Goal: Transaction & Acquisition: Purchase product/service

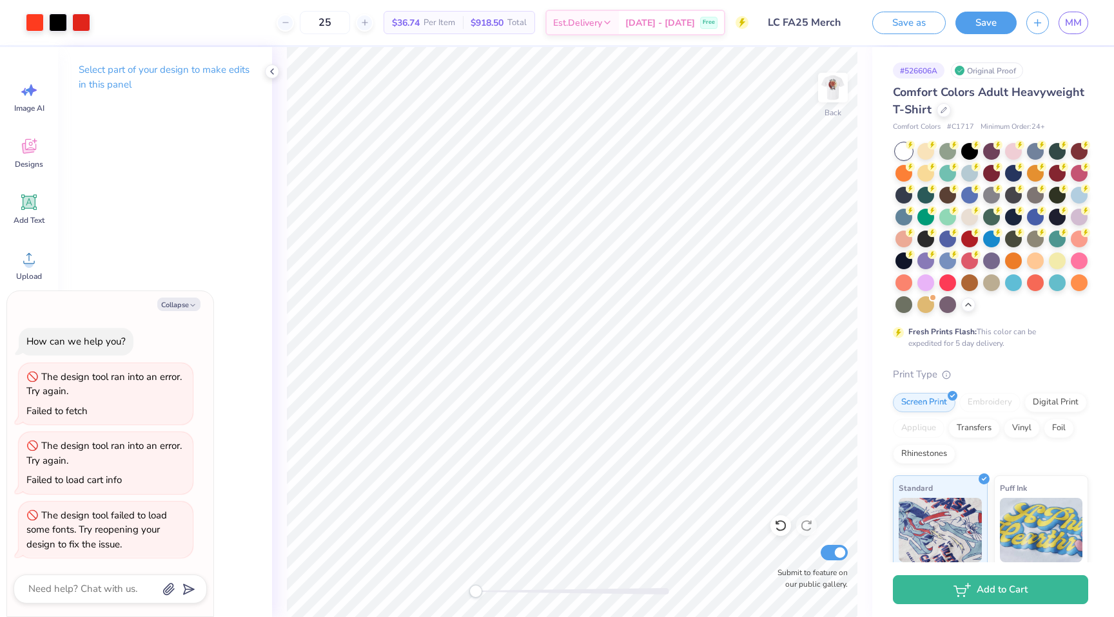
click at [834, 91] on img at bounding box center [833, 88] width 26 height 26
click at [836, 93] on img at bounding box center [833, 88] width 52 height 52
click at [840, 84] on img at bounding box center [833, 88] width 52 height 52
click at [834, 95] on img at bounding box center [833, 88] width 52 height 52
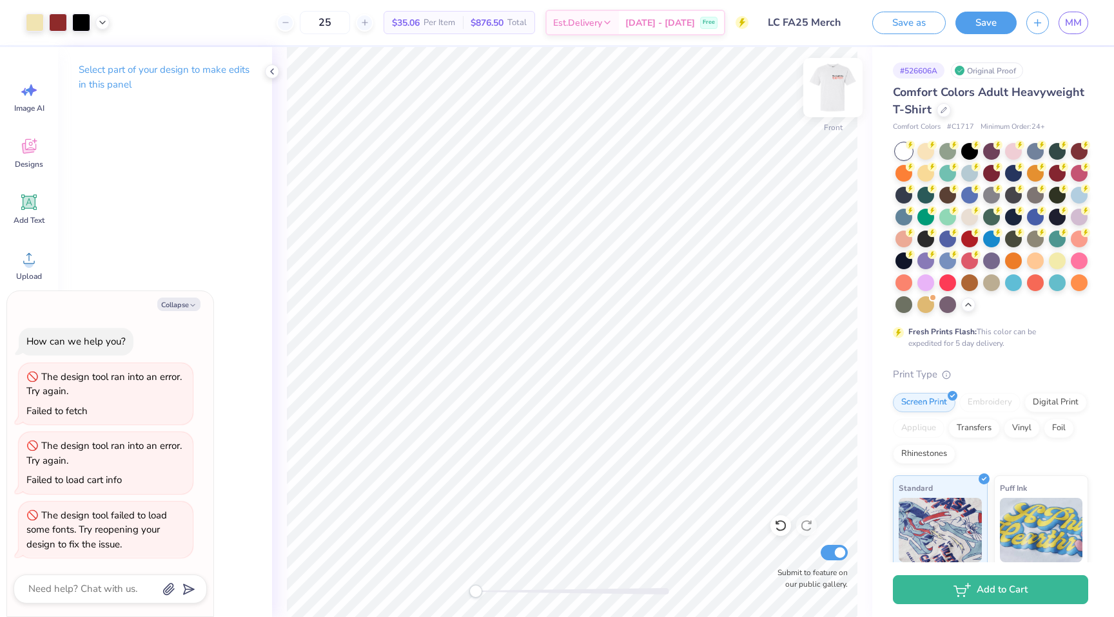
click at [843, 88] on img at bounding box center [833, 88] width 52 height 52
click at [827, 79] on img at bounding box center [833, 88] width 52 height 52
click at [834, 79] on img at bounding box center [833, 88] width 52 height 52
click at [827, 79] on img at bounding box center [833, 88] width 52 height 52
click at [828, 81] on img at bounding box center [833, 88] width 52 height 52
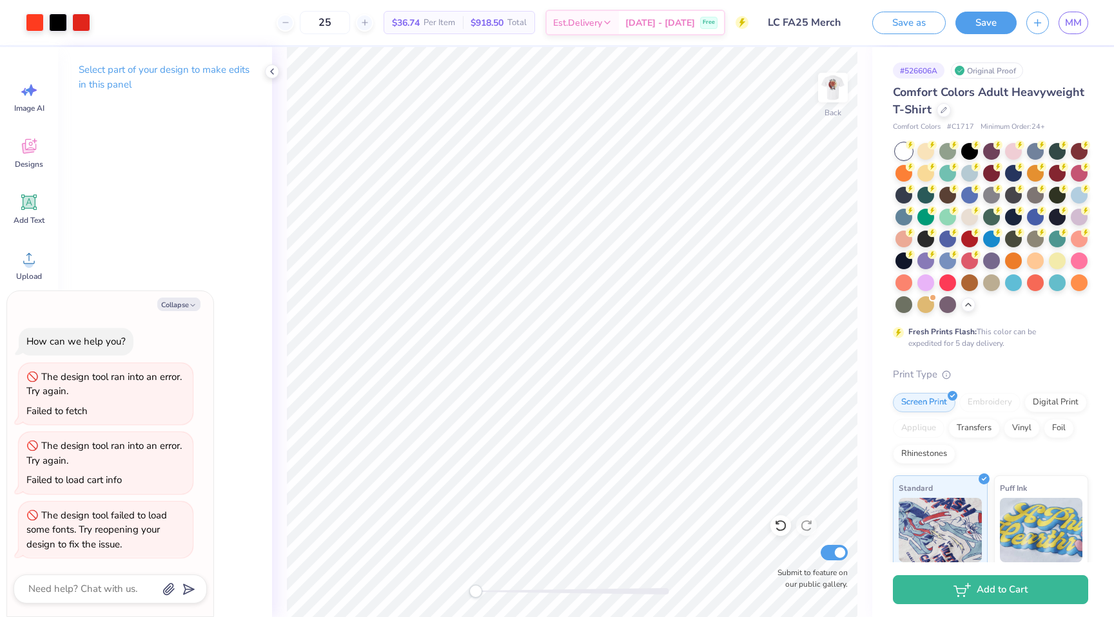
click at [828, 81] on img at bounding box center [833, 88] width 26 height 26
click at [34, 268] on div "Upload" at bounding box center [29, 265] width 46 height 48
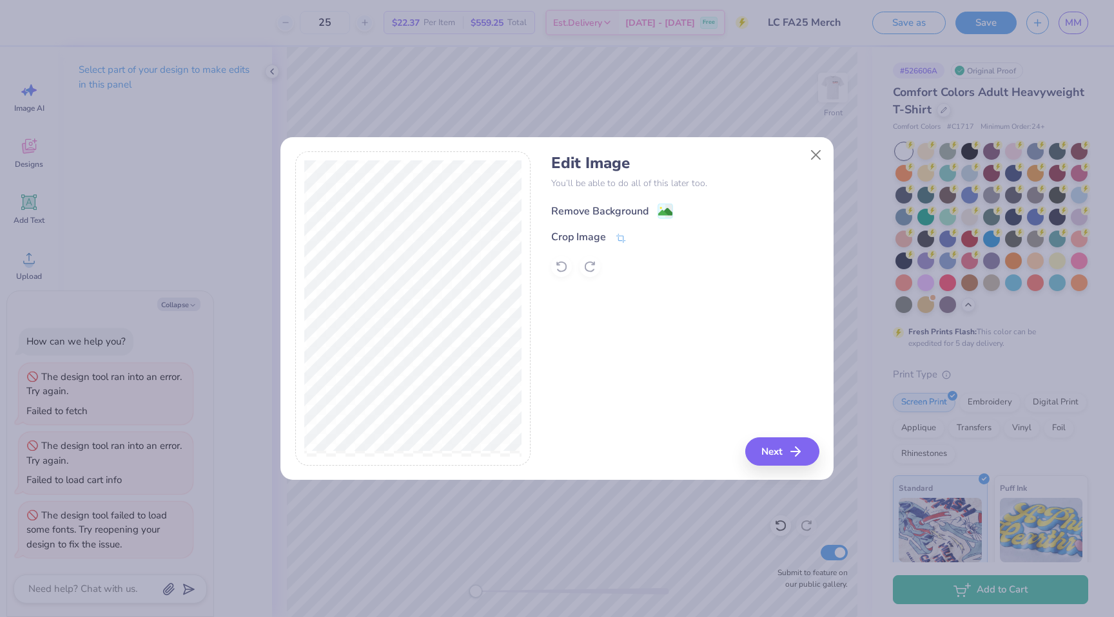
click at [619, 211] on div "Remove Background" at bounding box center [599, 211] width 97 height 15
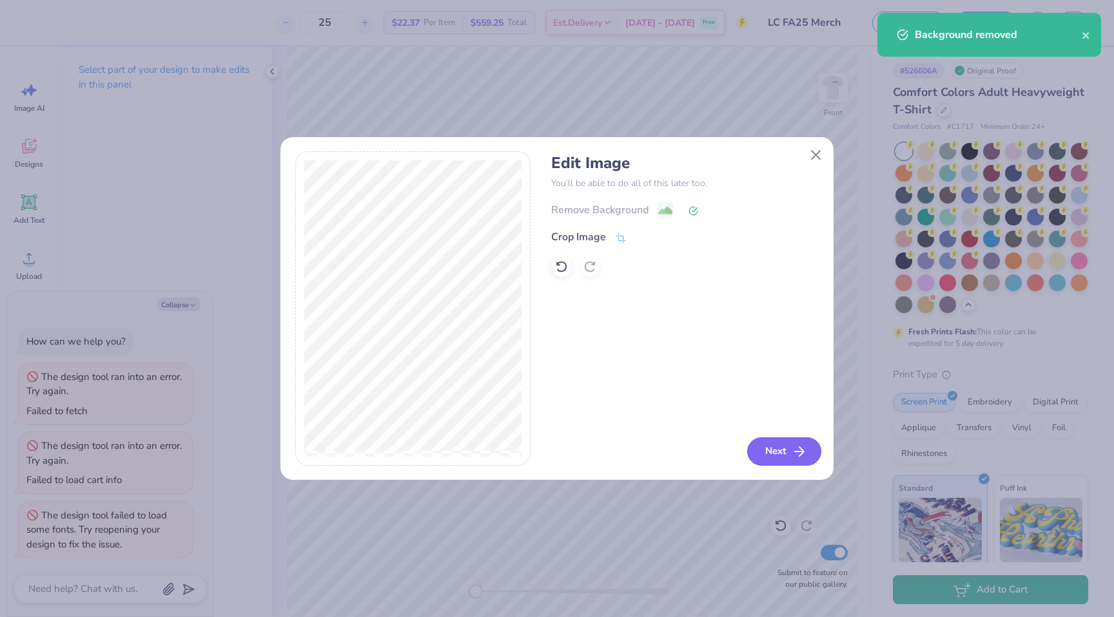
click at [793, 452] on icon "button" at bounding box center [798, 451] width 15 height 15
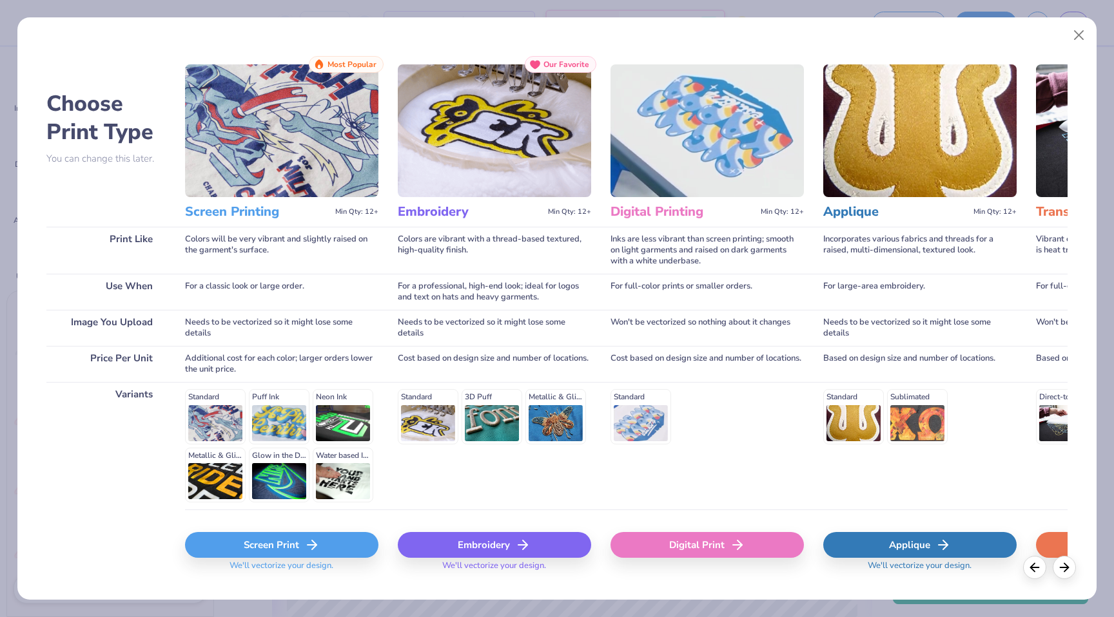
click at [662, 539] on div "Digital Print" at bounding box center [706, 545] width 193 height 26
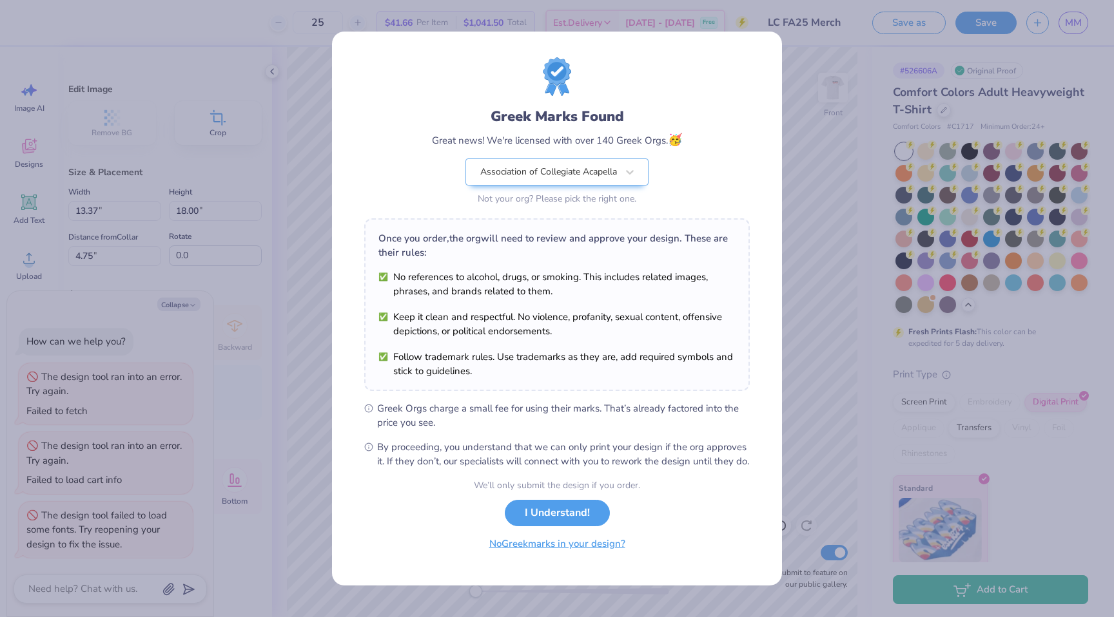
click at [621, 555] on button "No Greek marks in your design?" at bounding box center [557, 544] width 158 height 26
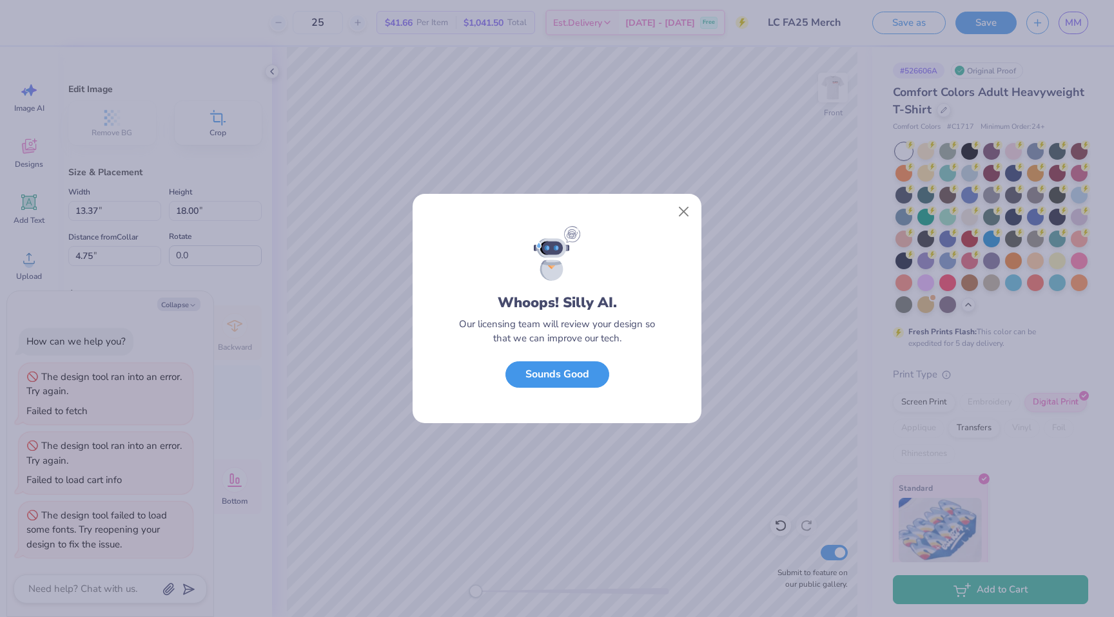
click at [604, 380] on button "Sounds Good" at bounding box center [557, 375] width 104 height 26
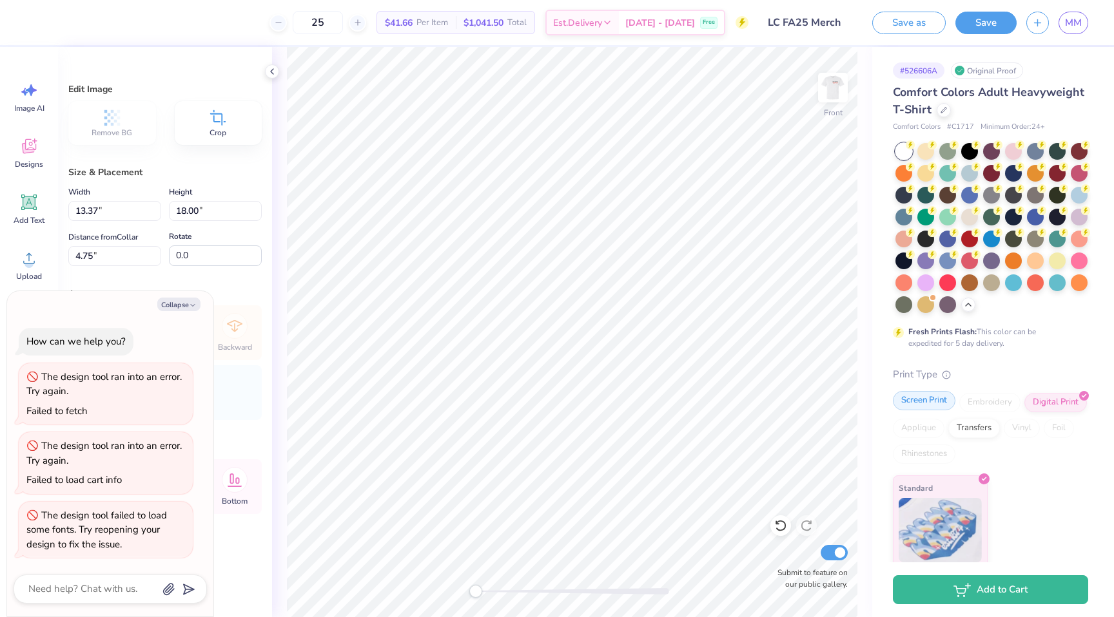
click at [923, 400] on div "Screen Print" at bounding box center [923, 400] width 63 height 19
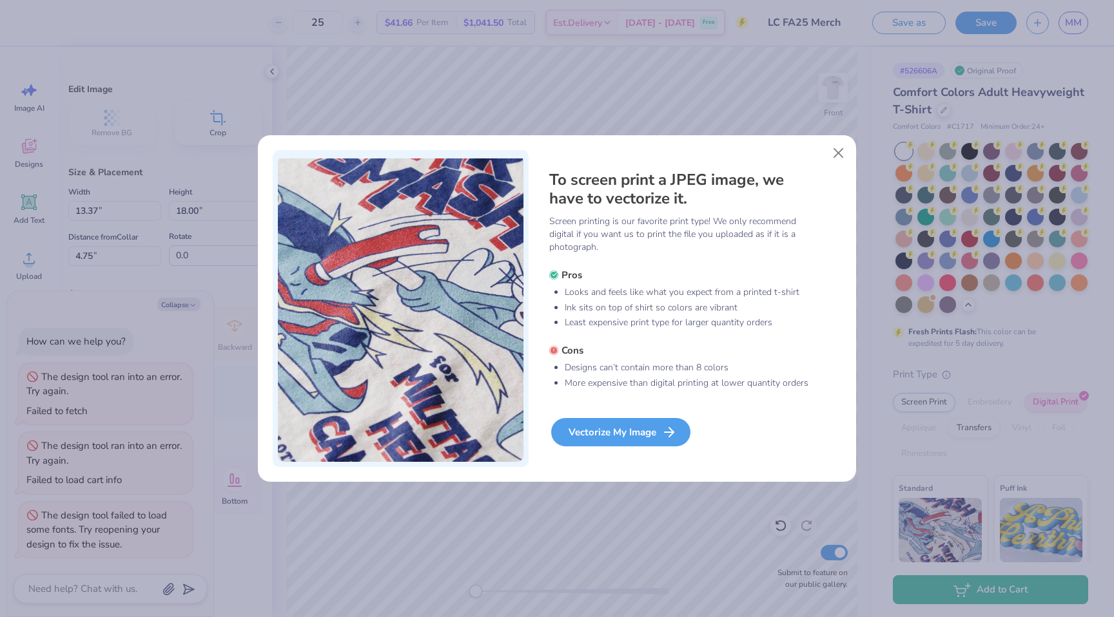
click at [639, 424] on div "Vectorize My Image" at bounding box center [620, 432] width 139 height 28
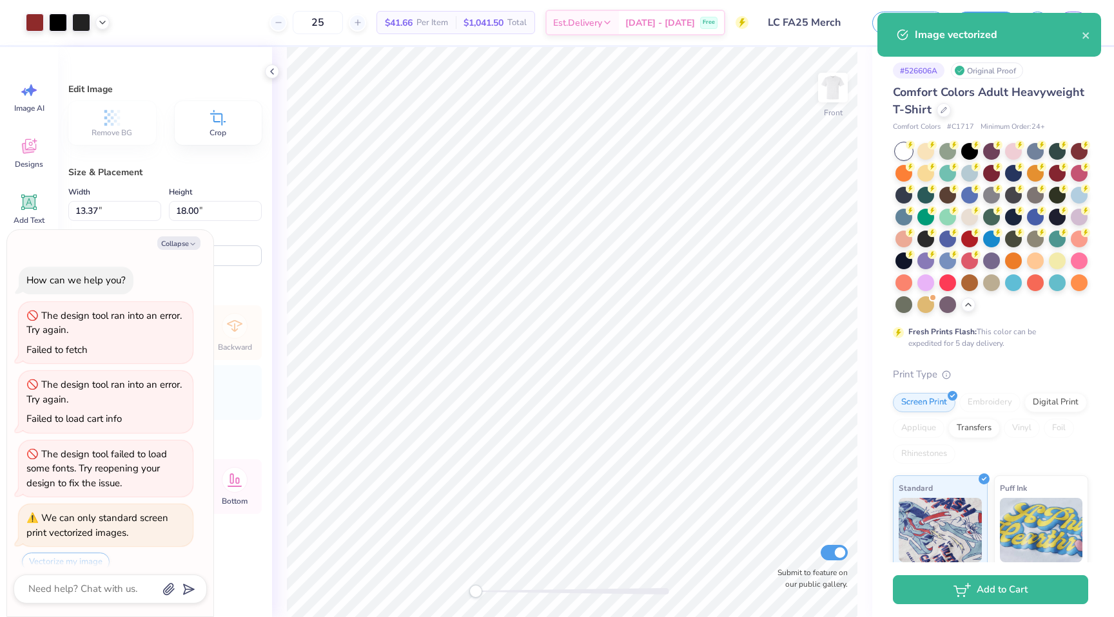
scroll to position [46, 0]
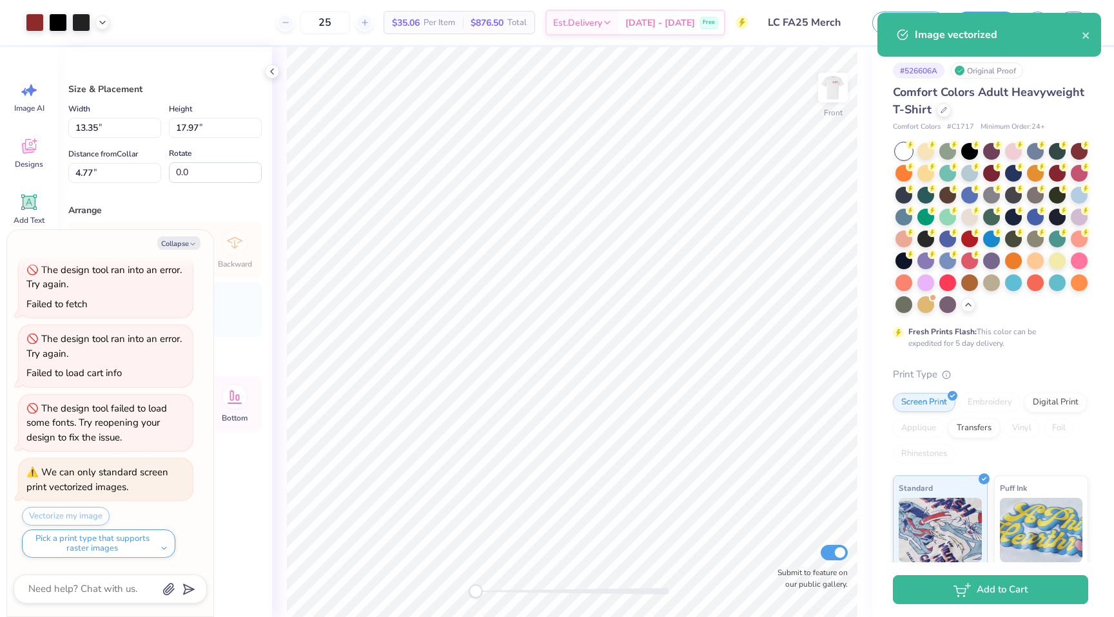
type textarea "x"
type input "9.20"
type input "12.38"
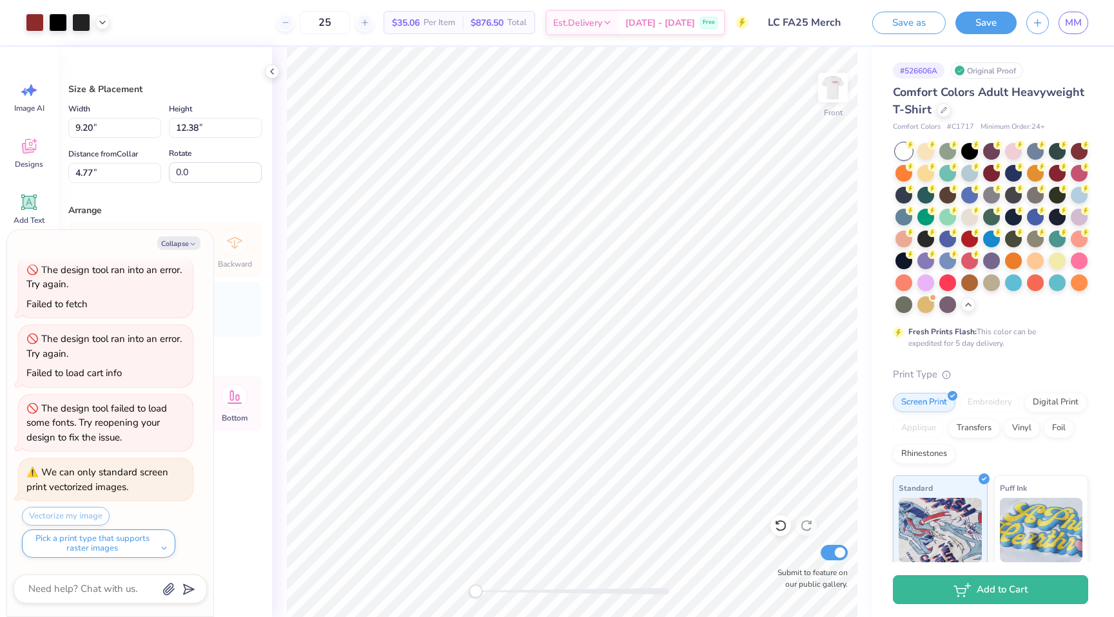
type textarea "x"
type input "9.77"
type input "13.14"
type input "3.00"
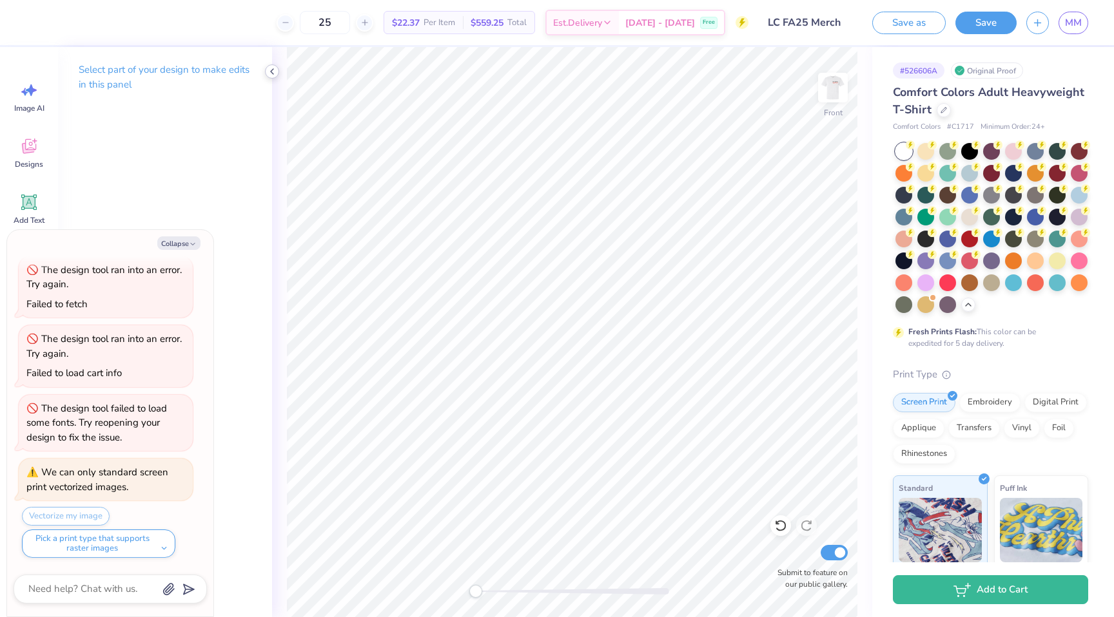
click at [275, 65] on div at bounding box center [272, 71] width 14 height 14
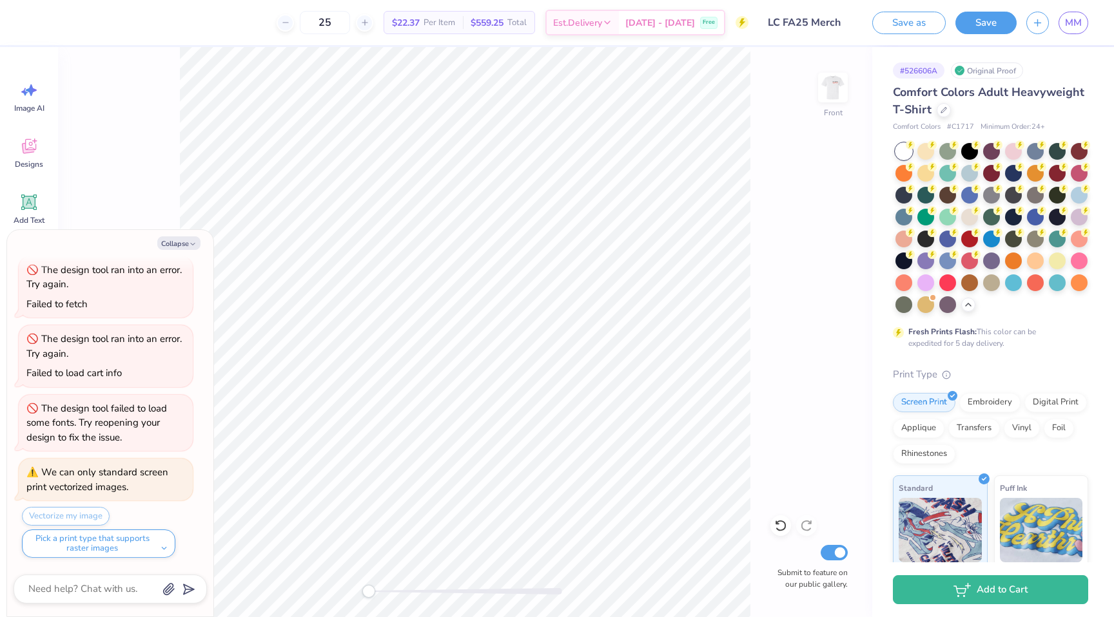
click at [155, 193] on div "Front Submit to feature on our public gallery." at bounding box center [465, 332] width 814 height 570
click at [188, 244] on button "Collapse" at bounding box center [178, 243] width 43 height 14
type textarea "x"
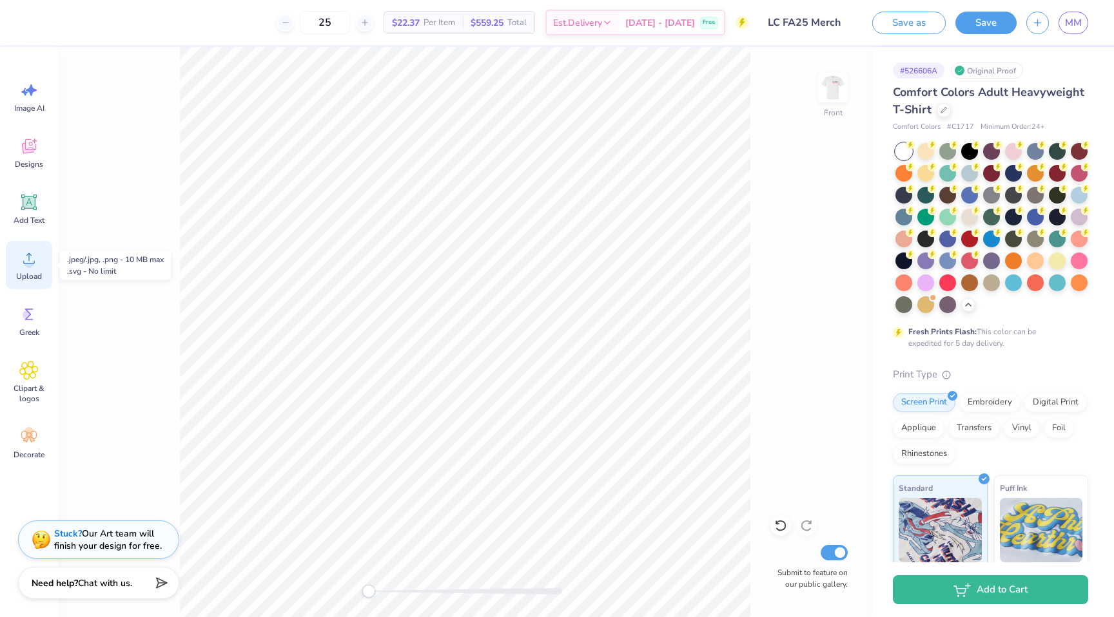
click at [16, 265] on div "Upload" at bounding box center [29, 265] width 46 height 48
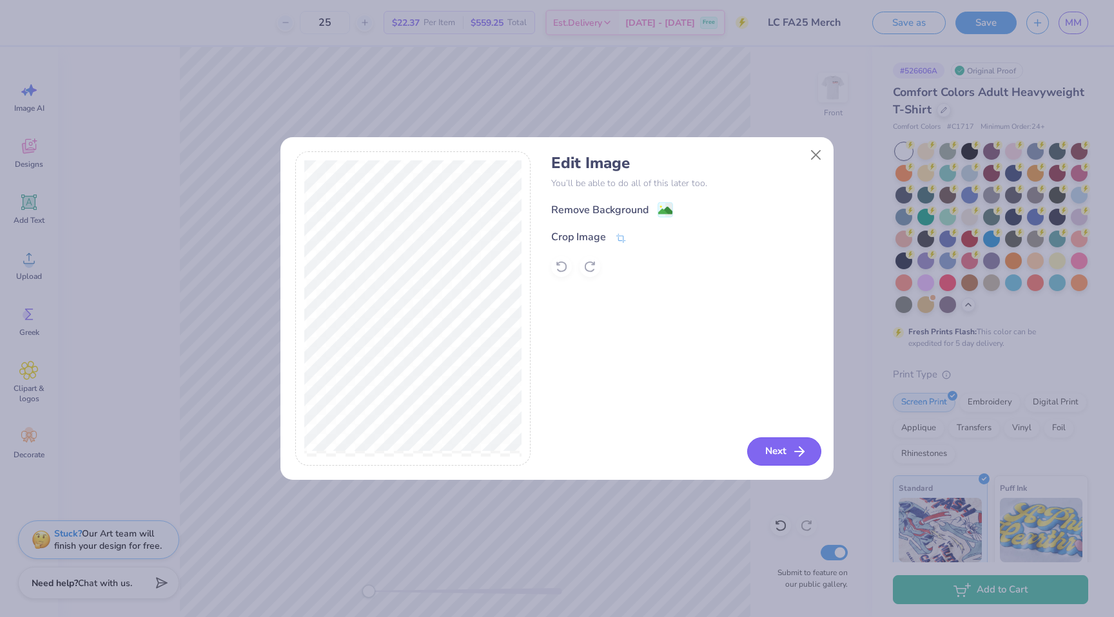
click at [791, 448] on icon "button" at bounding box center [798, 451] width 15 height 15
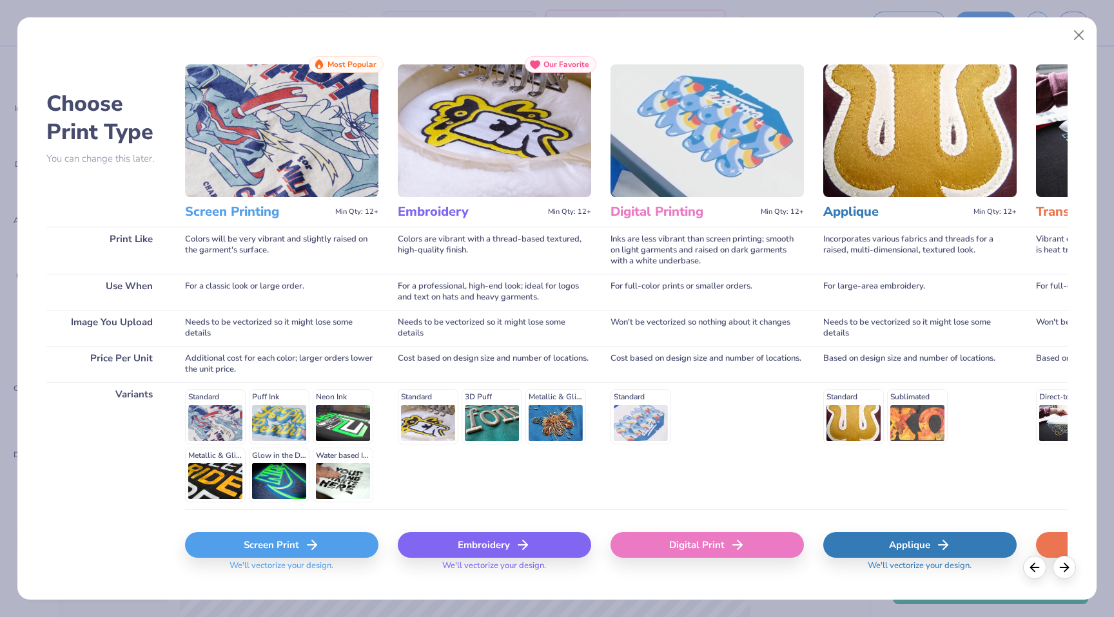
click at [327, 545] on div "Screen Print" at bounding box center [281, 545] width 193 height 26
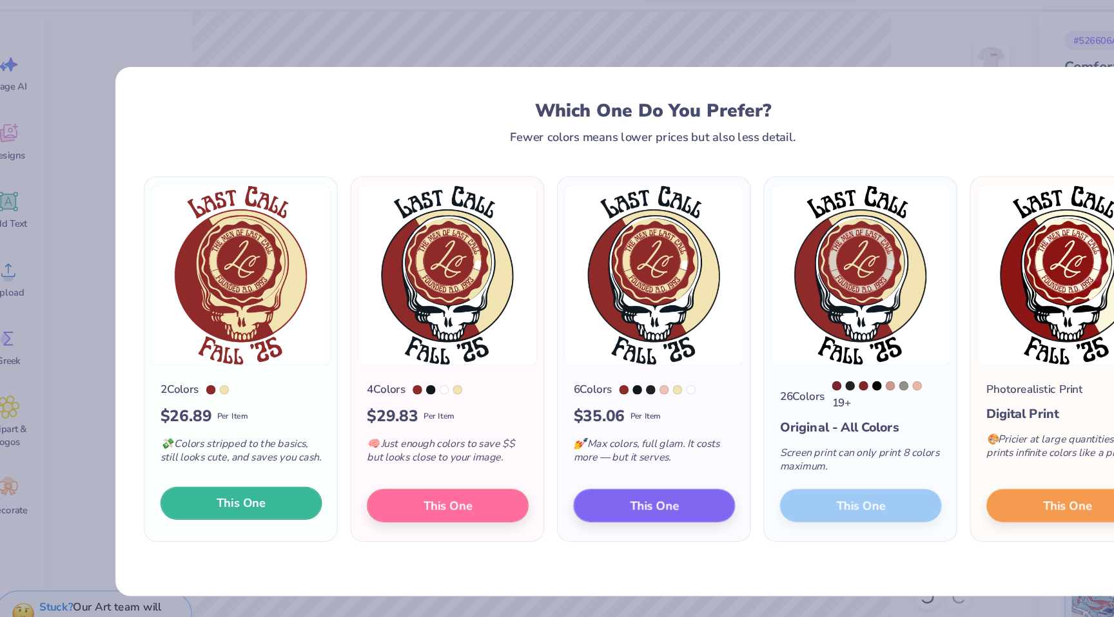
click at [267, 459] on button "This One" at bounding box center [219, 449] width 132 height 27
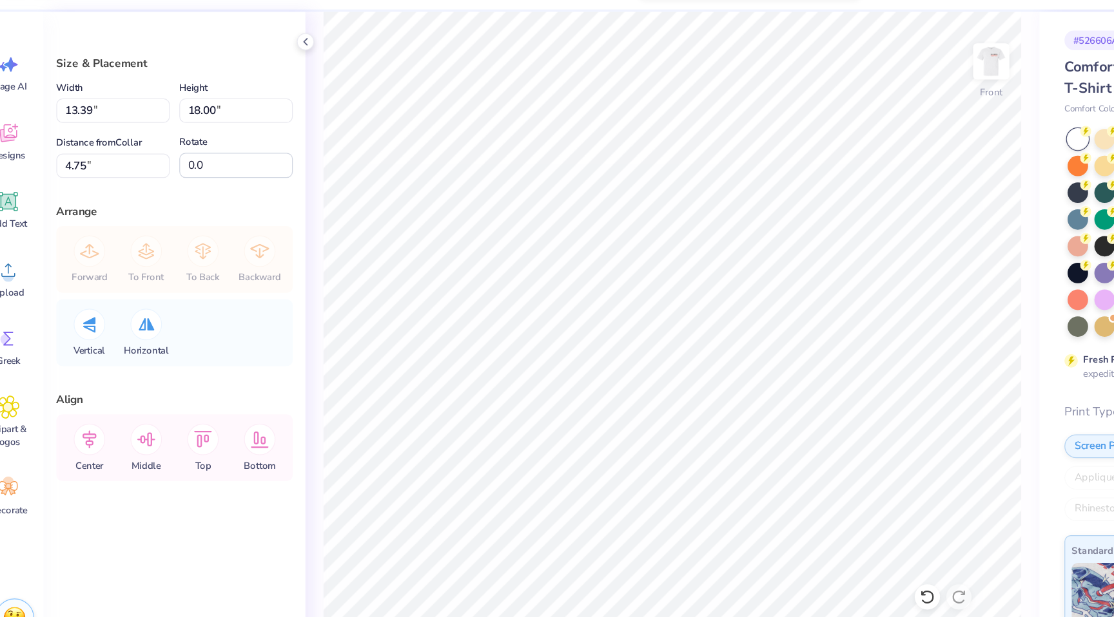
type input "9.31"
type input "12.51"
type input "4.10"
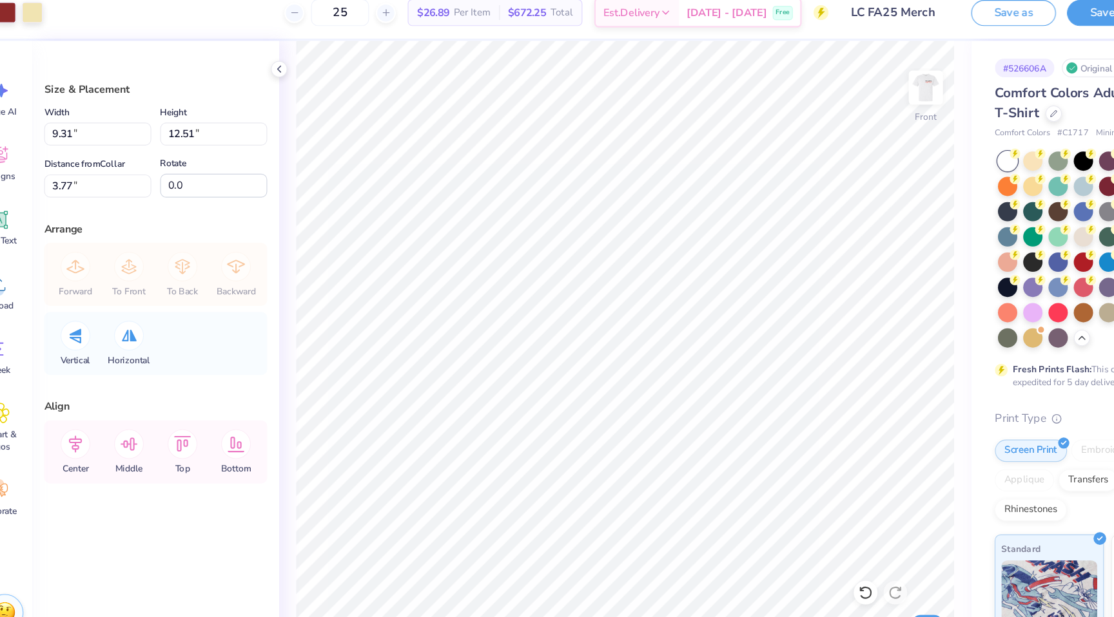
type input "10.48"
type input "14.09"
type input "2.19"
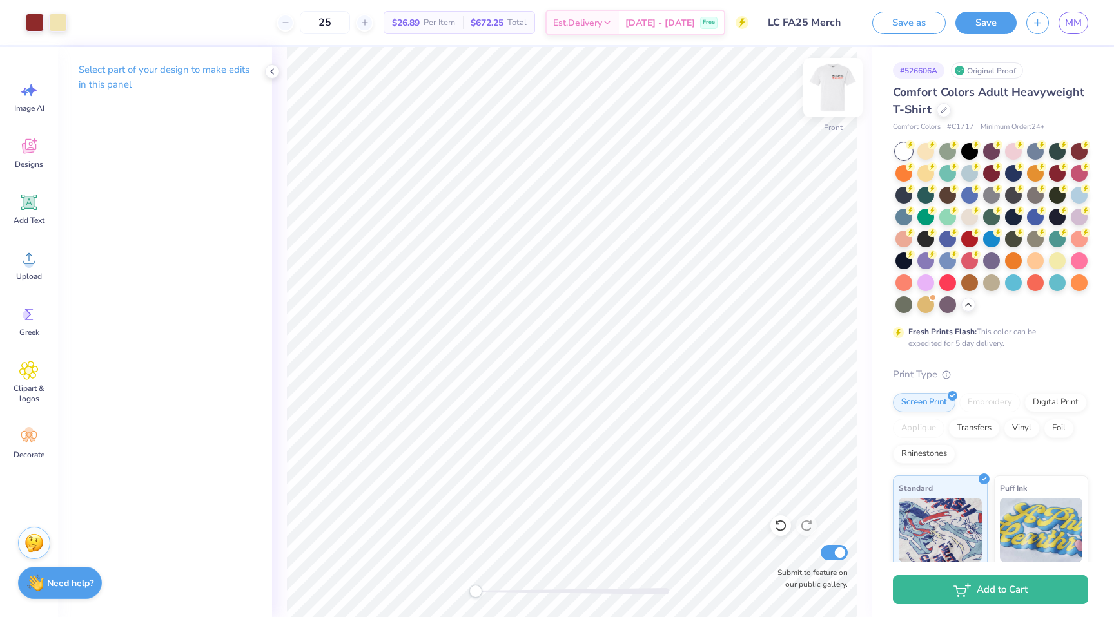
click at [838, 91] on img at bounding box center [833, 88] width 52 height 52
click at [837, 91] on img at bounding box center [833, 88] width 26 height 26
click at [831, 95] on img at bounding box center [833, 88] width 52 height 52
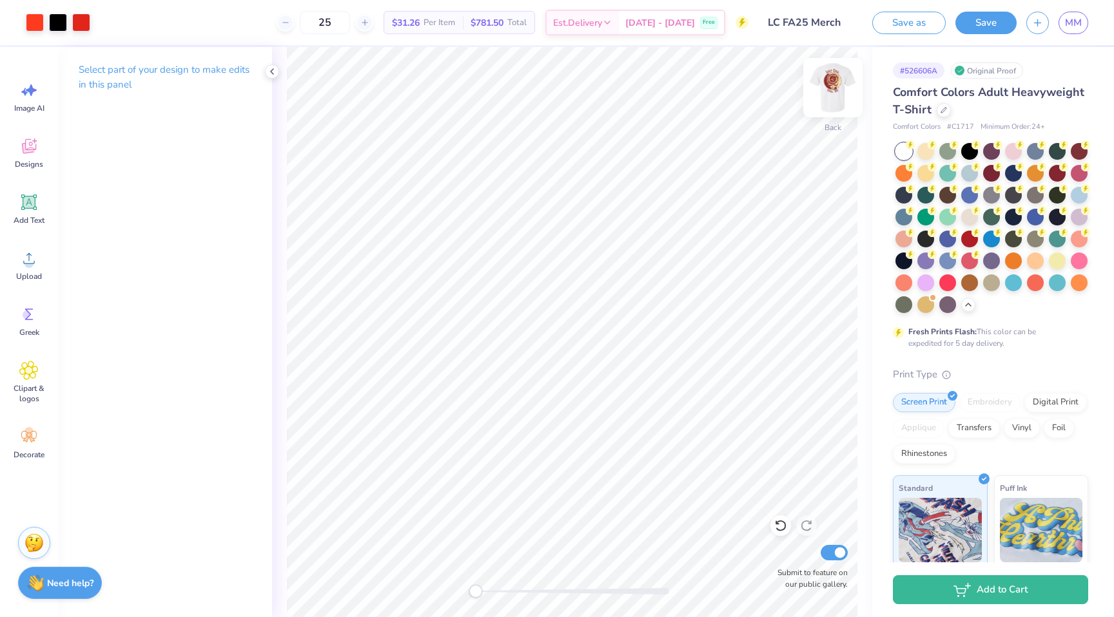
click at [825, 98] on img at bounding box center [833, 88] width 52 height 52
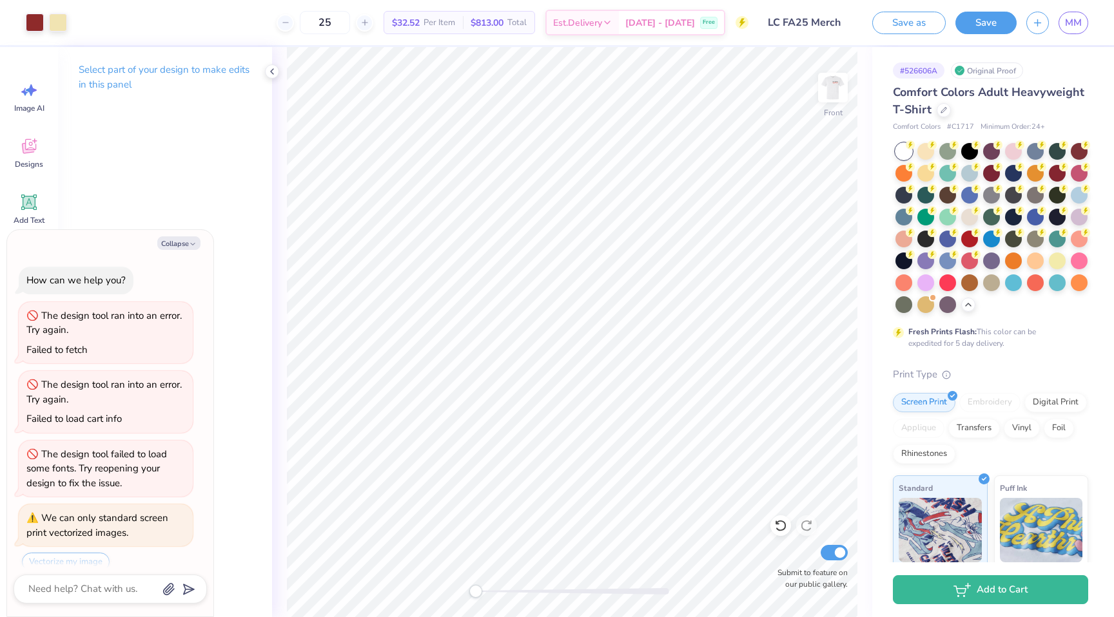
scroll to position [115, 0]
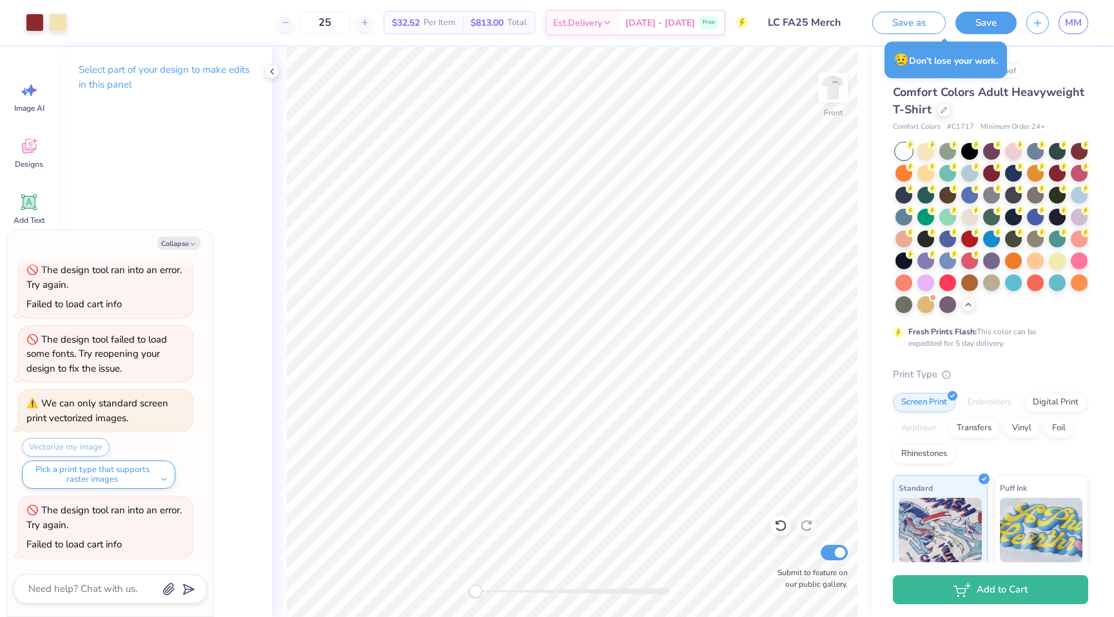
type textarea "x"
